Goal: Navigation & Orientation: Understand site structure

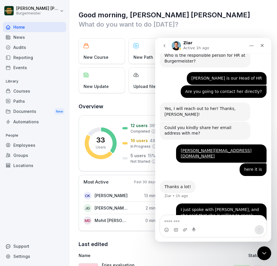
scroll to position [817, 0]
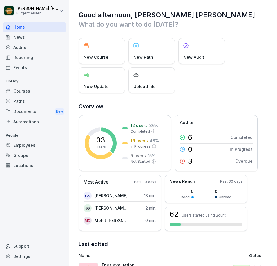
click at [21, 247] on div "Support" at bounding box center [34, 247] width 63 height 10
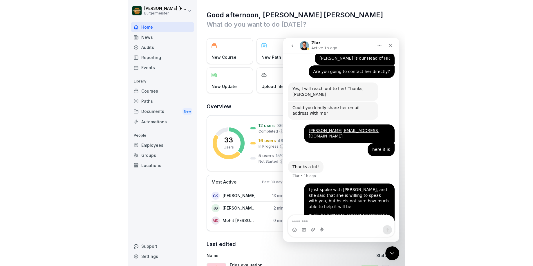
scroll to position [817, 0]
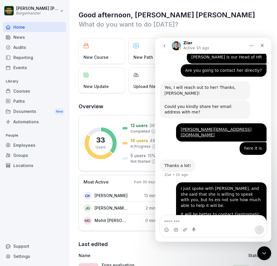
click at [90, 10] on h1 "Good afternoon, [PERSON_NAME] [PERSON_NAME]" at bounding box center [174, 14] width 190 height 9
click at [218, 8] on div "Good afternoon, Juan Jose What do you want to do today? New Course New Path New…" at bounding box center [173, 267] width 208 height 535
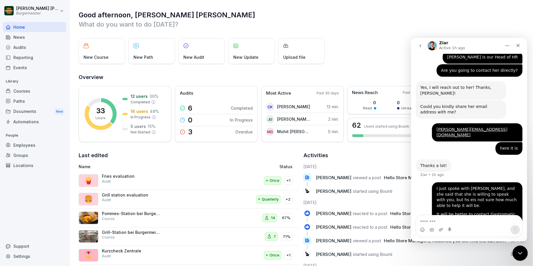
click at [277, 255] on icon "Close Intercom Messenger" at bounding box center [519, 252] width 7 height 7
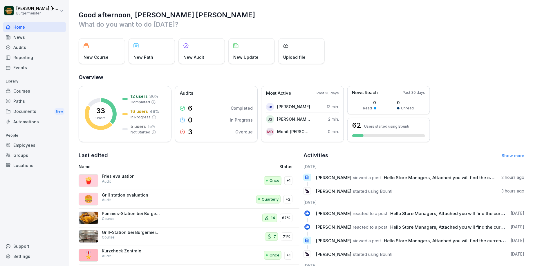
click at [24, 49] on div "Audits" at bounding box center [34, 47] width 63 height 10
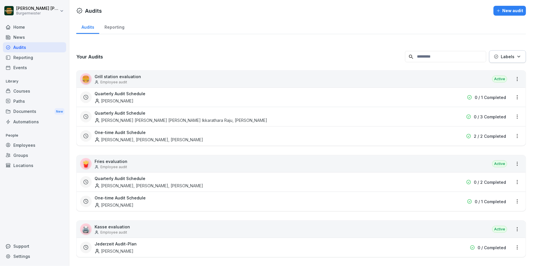
click at [27, 145] on div "Employees" at bounding box center [34, 145] width 63 height 10
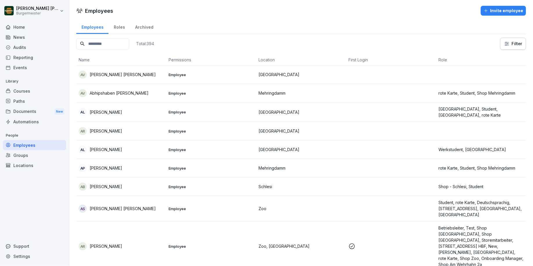
click at [111, 43] on input at bounding box center [102, 43] width 53 height 11
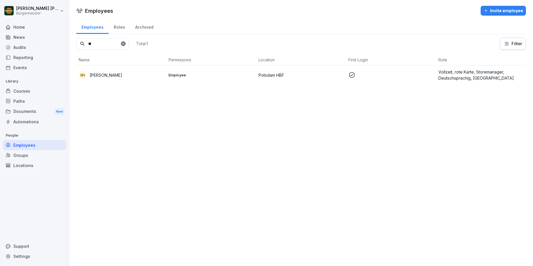
type input "*"
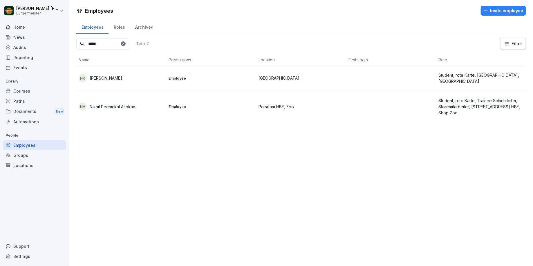
type input "*****"
click at [125, 43] on icon at bounding box center [122, 43] width 3 height 3
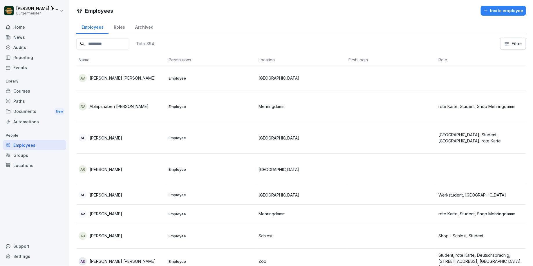
click at [109, 43] on input at bounding box center [102, 43] width 53 height 11
click at [19, 167] on div "Locations" at bounding box center [34, 166] width 63 height 10
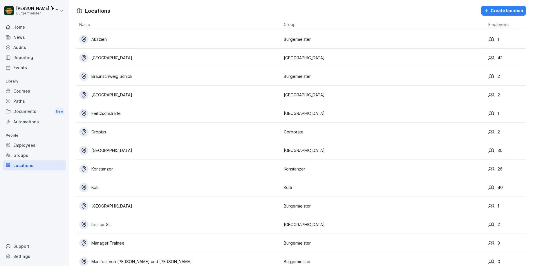
click at [32, 147] on div "Employees" at bounding box center [34, 145] width 63 height 10
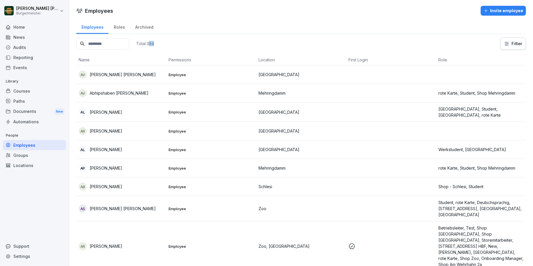
drag, startPoint x: 155, startPoint y: 43, endPoint x: 171, endPoint y: 43, distance: 16.5
click at [171, 43] on div "Total: 394 Filter" at bounding box center [300, 44] width 449 height 12
click at [114, 42] on input at bounding box center [102, 43] width 53 height 11
click at [38, 30] on div "Home" at bounding box center [34, 27] width 63 height 10
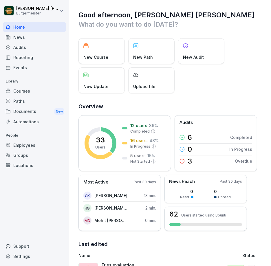
click at [27, 144] on div "Employees" at bounding box center [34, 145] width 63 height 10
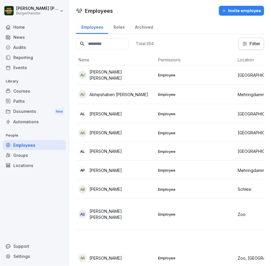
click at [119, 45] on input at bounding box center [102, 43] width 53 height 11
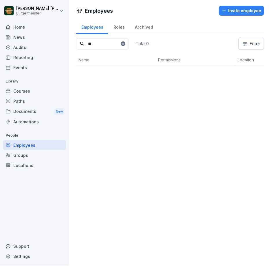
type input "*"
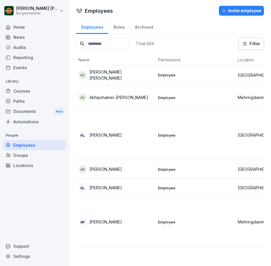
click at [21, 156] on div "Groups" at bounding box center [34, 155] width 63 height 10
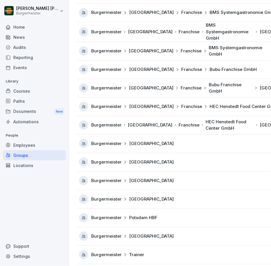
scroll to position [234, 0]
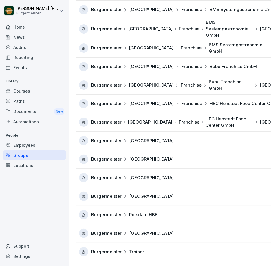
click at [137, 184] on td "Burgermeister [GEOGRAPHIC_DATA]" at bounding box center [190, 178] width 228 height 19
click at [21, 166] on div "Locations" at bounding box center [34, 166] width 63 height 10
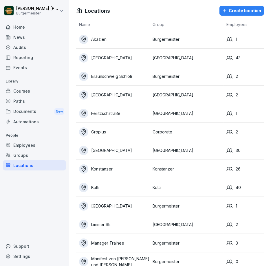
click at [28, 247] on div "Support" at bounding box center [34, 247] width 63 height 10
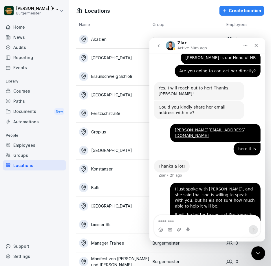
scroll to position [817, 0]
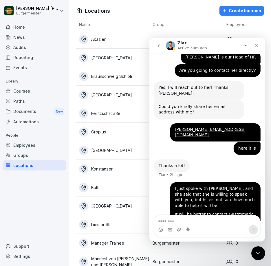
click at [183, 8] on div "Locations Create location" at bounding box center [170, 11] width 202 height 10
click at [154, 10] on div "Locations Create location" at bounding box center [170, 11] width 202 height 10
click at [259, 253] on icon "Close Intercom Messenger" at bounding box center [257, 252] width 7 height 7
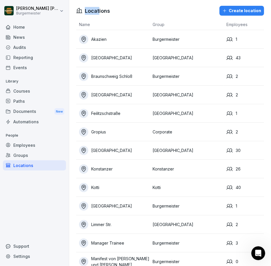
drag, startPoint x: 99, startPoint y: 12, endPoint x: 84, endPoint y: 12, distance: 15.7
click at [84, 12] on div "Locations Create location" at bounding box center [170, 11] width 202 height 10
click at [79, 11] on icon at bounding box center [79, 11] width 6 height 6
click at [22, 153] on div "Groups" at bounding box center [34, 155] width 63 height 10
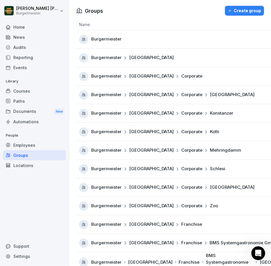
click at [27, 144] on div "Employees" at bounding box center [34, 145] width 63 height 10
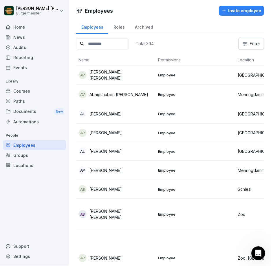
click at [106, 44] on input at bounding box center [102, 43] width 53 height 11
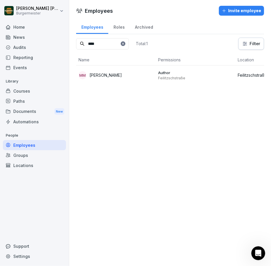
type input "****"
click at [114, 76] on p "[PERSON_NAME]" at bounding box center [106, 75] width 32 height 6
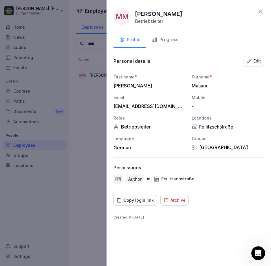
click at [264, 14] on icon at bounding box center [260, 11] width 7 height 7
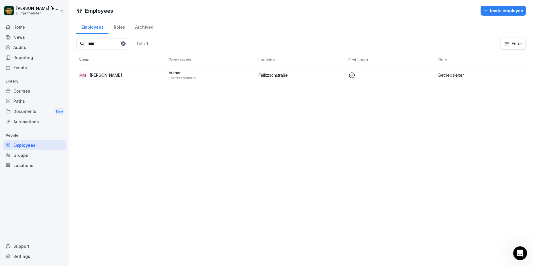
click at [133, 75] on div "MM [PERSON_NAME]" at bounding box center [121, 75] width 85 height 8
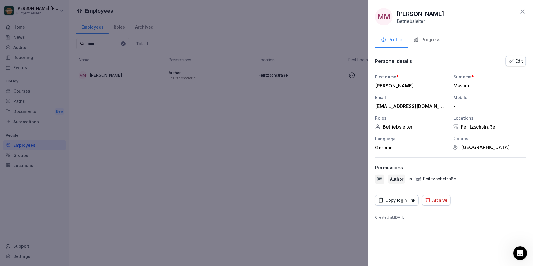
click at [523, 11] on icon at bounding box center [522, 11] width 7 height 7
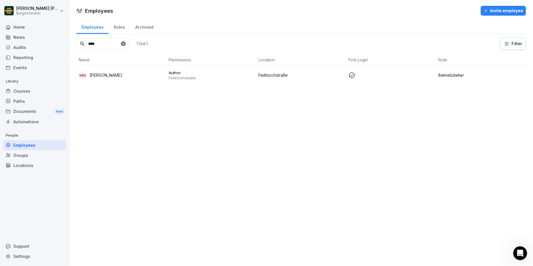
click at [27, 99] on div "Paths" at bounding box center [34, 101] width 63 height 10
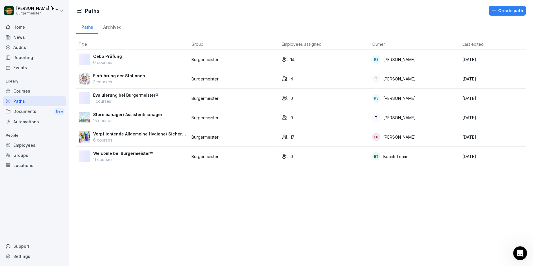
click at [20, 155] on div "Groups" at bounding box center [34, 155] width 63 height 10
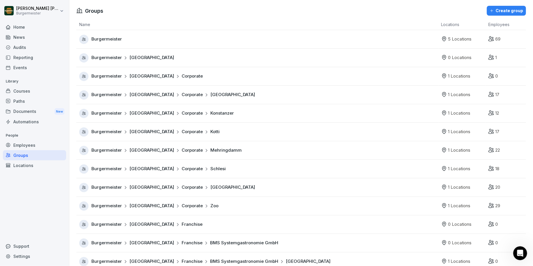
click at [21, 146] on div "Employees" at bounding box center [34, 145] width 63 height 10
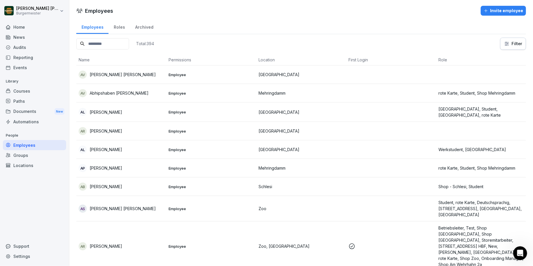
click at [26, 163] on div "Locations" at bounding box center [34, 166] width 63 height 10
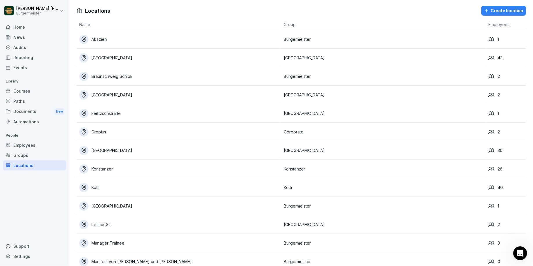
click at [28, 168] on div "Locations" at bounding box center [34, 166] width 63 height 10
click at [20, 157] on div "Groups" at bounding box center [34, 155] width 63 height 10
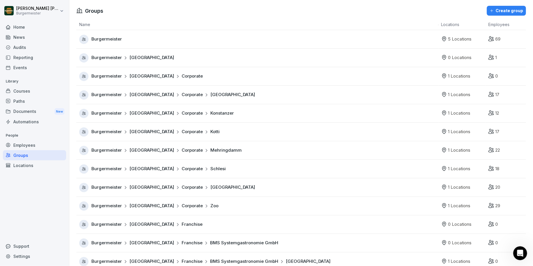
click at [26, 166] on div "Locations" at bounding box center [34, 166] width 63 height 10
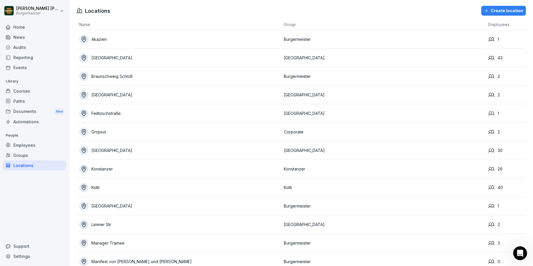
click at [19, 143] on div "Employees" at bounding box center [34, 145] width 63 height 10
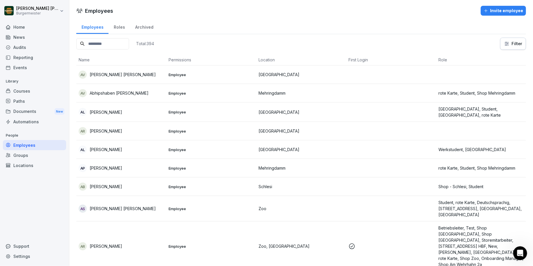
click at [108, 43] on input at bounding box center [102, 43] width 53 height 11
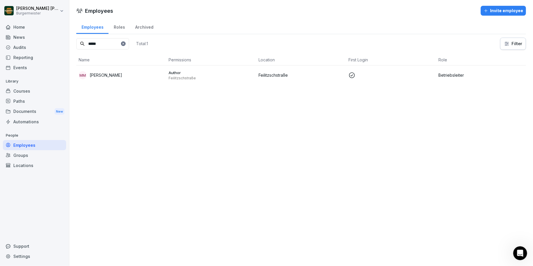
type input "*****"
click at [106, 72] on p "[PERSON_NAME]" at bounding box center [106, 75] width 32 height 6
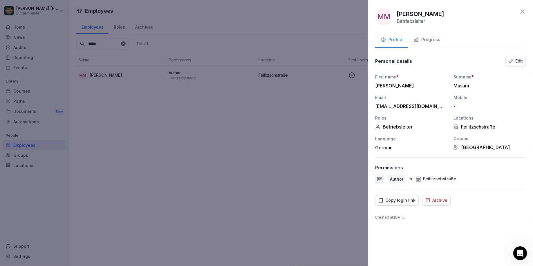
click at [425, 36] on button "Progress" at bounding box center [427, 40] width 38 height 16
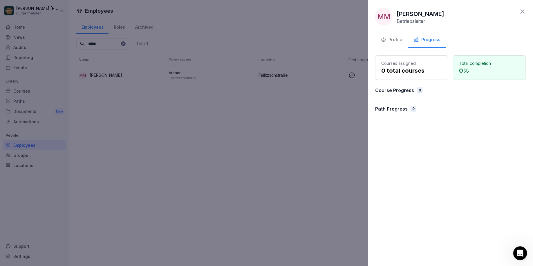
click at [389, 41] on div "Profile" at bounding box center [391, 40] width 21 height 7
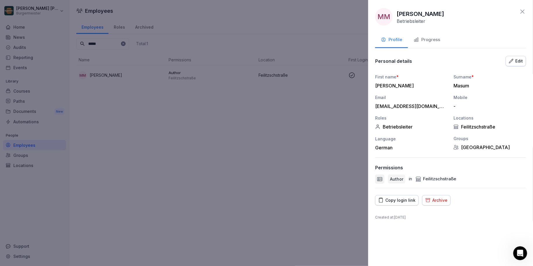
click at [518, 60] on div "Edit" at bounding box center [516, 61] width 14 height 6
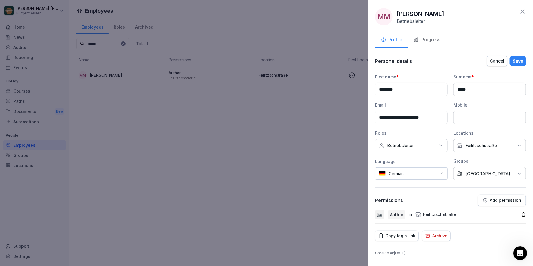
click at [496, 61] on div "Cancel" at bounding box center [497, 61] width 14 height 6
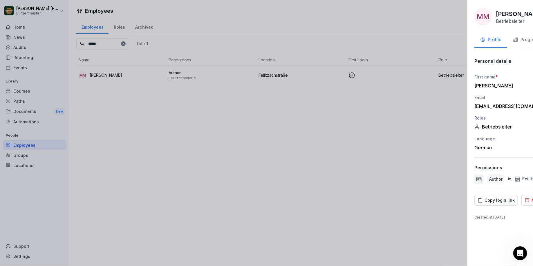
click at [23, 49] on div at bounding box center [266, 133] width 533 height 266
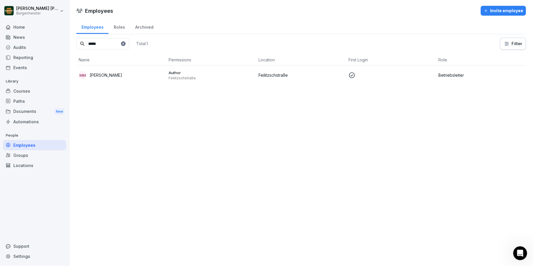
click at [23, 49] on div "Audits" at bounding box center [34, 47] width 63 height 10
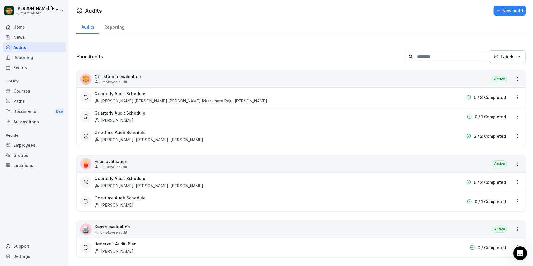
click at [27, 38] on div "News" at bounding box center [34, 37] width 63 height 10
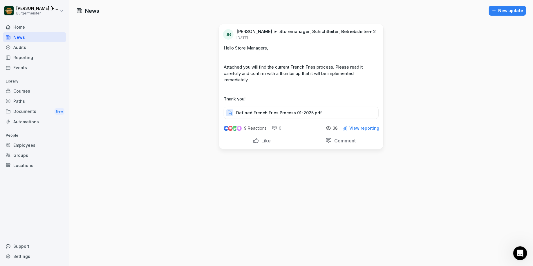
click at [28, 58] on div "Reporting" at bounding box center [34, 57] width 63 height 10
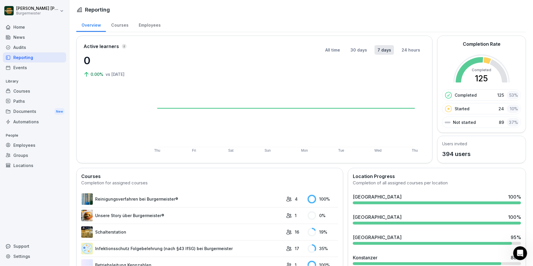
click at [27, 101] on div "Paths" at bounding box center [34, 101] width 63 height 10
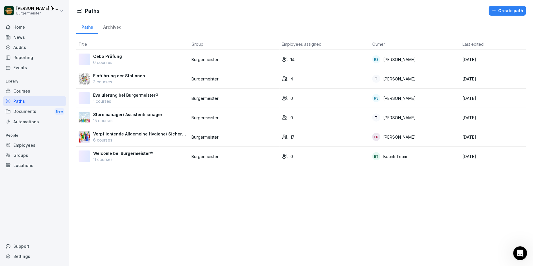
click at [30, 111] on div "Documents New" at bounding box center [34, 111] width 63 height 11
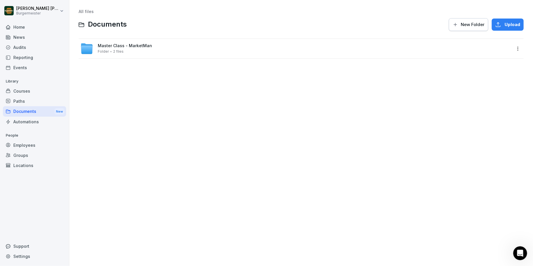
click at [26, 99] on div "Paths" at bounding box center [34, 101] width 63 height 10
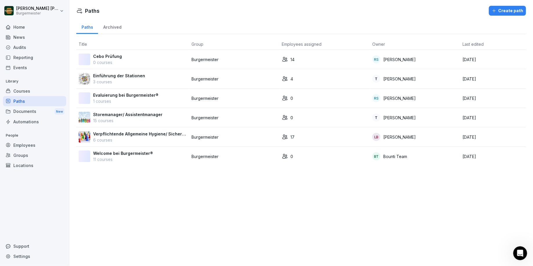
click at [84, 11] on div "Paths Create path" at bounding box center [300, 11] width 449 height 10
drag, startPoint x: 84, startPoint y: 11, endPoint x: 100, endPoint y: 11, distance: 16.2
click at [100, 11] on div "Paths Create path" at bounding box center [300, 11] width 449 height 10
click at [95, 11] on h1 "Paths" at bounding box center [92, 11] width 14 height 8
drag, startPoint x: 95, startPoint y: 11, endPoint x: 86, endPoint y: 11, distance: 9.3
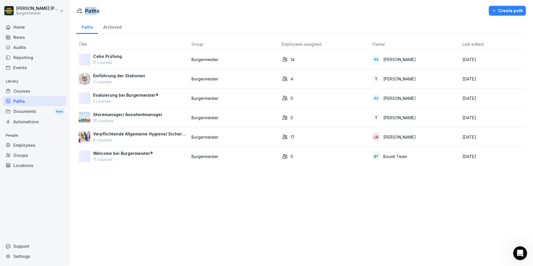
click at [86, 11] on h1 "Paths" at bounding box center [92, 11] width 14 height 8
click at [91, 11] on h1 "Paths" at bounding box center [92, 11] width 14 height 8
drag, startPoint x: 86, startPoint y: 11, endPoint x: 99, endPoint y: 11, distance: 13.0
click at [99, 11] on div "Paths Create path" at bounding box center [300, 11] width 449 height 10
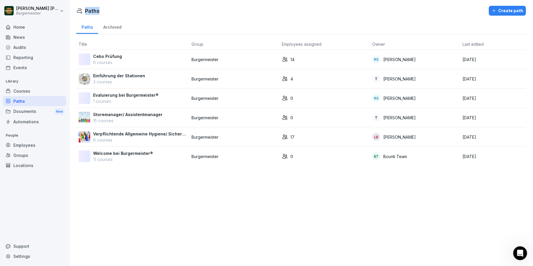
drag, startPoint x: 99, startPoint y: 11, endPoint x: 74, endPoint y: 11, distance: 25.2
click at [74, 11] on div "Paths Create path Paths Archived Title Group Employees assigned Owner Last edit…" at bounding box center [300, 85] width 463 height 171
click at [96, 11] on h1 "Paths" at bounding box center [92, 11] width 14 height 8
click at [331, 7] on div "Paths Create path" at bounding box center [300, 11] width 449 height 10
